Goal: Transaction & Acquisition: Obtain resource

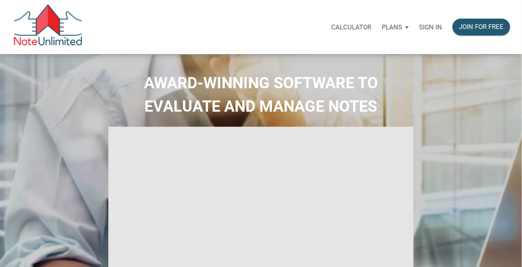
select select
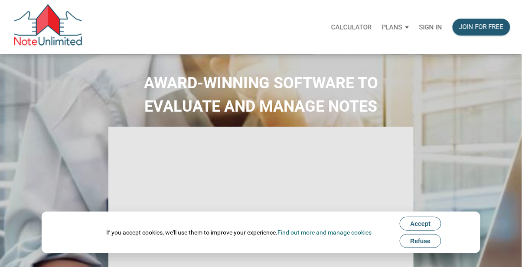
type input "Introduction to new features"
select select
click at [426, 26] on p "Sign in" at bounding box center [430, 27] width 23 height 8
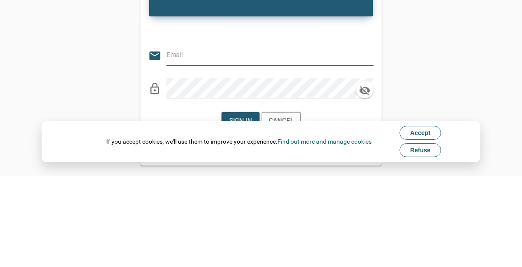
click at [232, 150] on input "email" at bounding box center [263, 145] width 194 height 19
click at [211, 145] on input "email" at bounding box center [263, 145] width 194 height 19
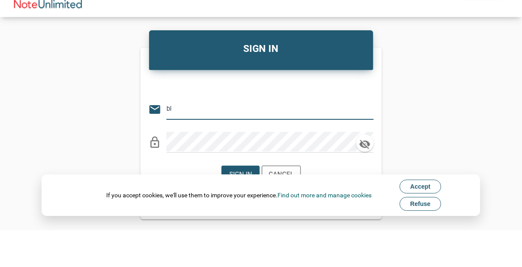
type input "b"
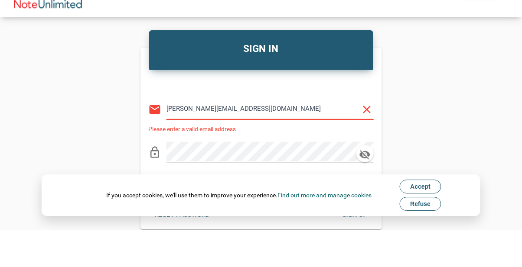
type input "[PERSON_NAME][EMAIL_ADDRESS][DOMAIN_NAME]"
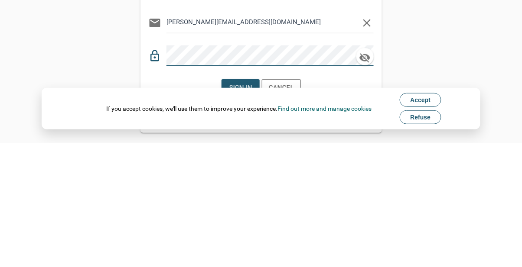
click at [420, 228] on button "Accept" at bounding box center [420, 224] width 42 height 14
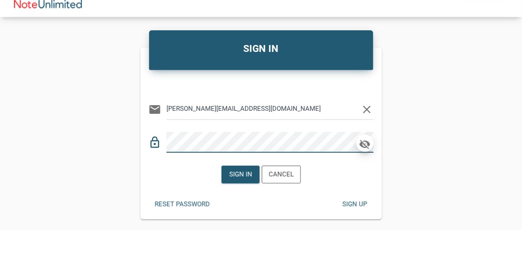
click at [366, 185] on icon "button" at bounding box center [364, 182] width 11 height 10
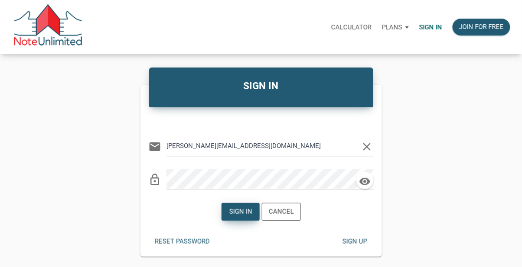
click at [239, 212] on div "Sign in" at bounding box center [240, 212] width 23 height 10
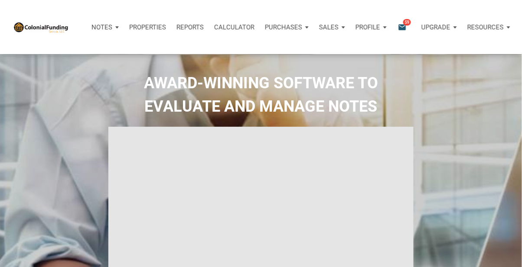
type input "Introduction to new features"
select select
click at [403, 23] on span "59" at bounding box center [407, 22] width 8 height 7
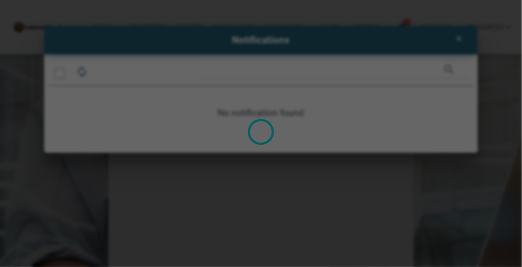
click at [401, 26] on div "Loading" at bounding box center [261, 133] width 522 height 267
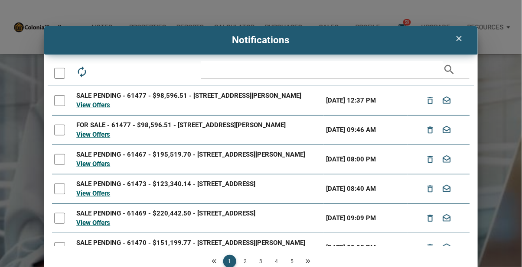
click at [101, 136] on link "View Offers" at bounding box center [93, 135] width 34 height 8
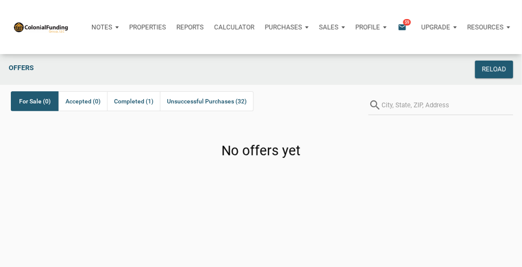
click at [112, 27] on p "Purchases" at bounding box center [101, 27] width 21 height 8
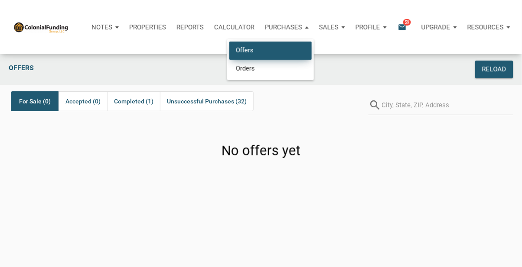
click at [242, 51] on link "Offers" at bounding box center [270, 51] width 82 height 18
